Goal: Task Accomplishment & Management: Manage account settings

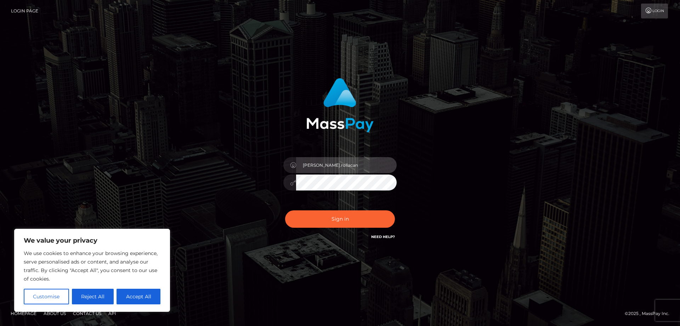
click at [343, 164] on input "alexandru.rollacan" at bounding box center [346, 165] width 101 height 16
type input "alex.wowcan"
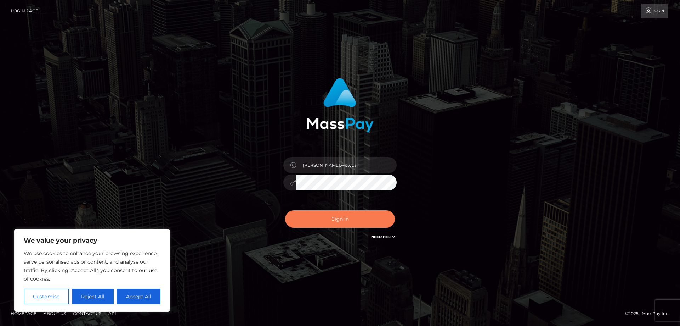
click at [348, 220] on button "Sign in" at bounding box center [340, 218] width 110 height 17
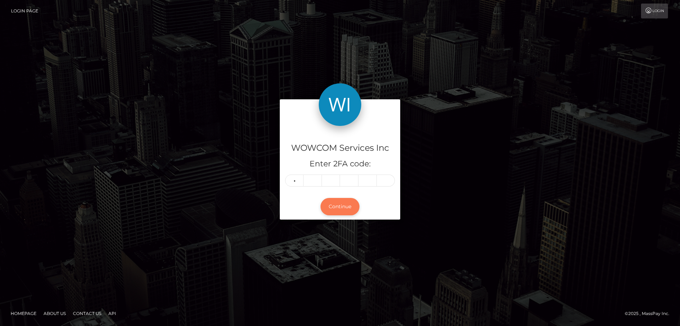
type input "0"
type input "7"
type input "9"
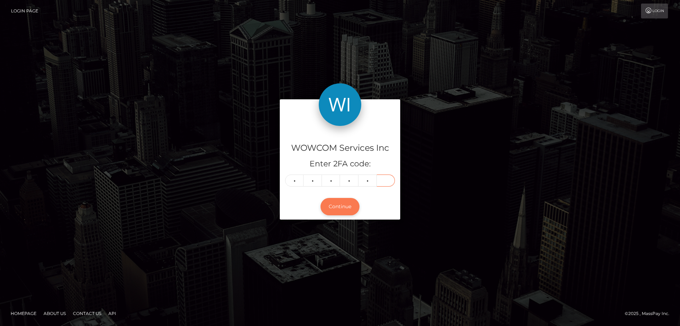
type input "9"
